Goal: Navigation & Orientation: Find specific page/section

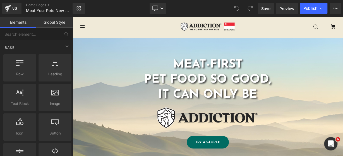
click at [81, 29] on icon at bounding box center [82, 27] width 4 height 4
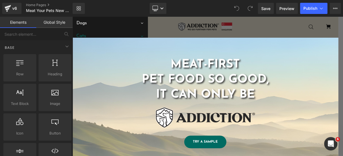
click at [91, 34] on link "Cats" at bounding box center [109, 36] width 75 height 13
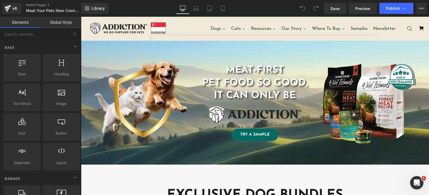
click at [240, 28] on span "Cats" at bounding box center [235, 29] width 9 height 6
click at [45, 4] on link "Home Pages" at bounding box center [58, 5] width 64 height 4
click at [241, 28] on span "Cats" at bounding box center [235, 29] width 9 height 6
